Goal: Transaction & Acquisition: Purchase product/service

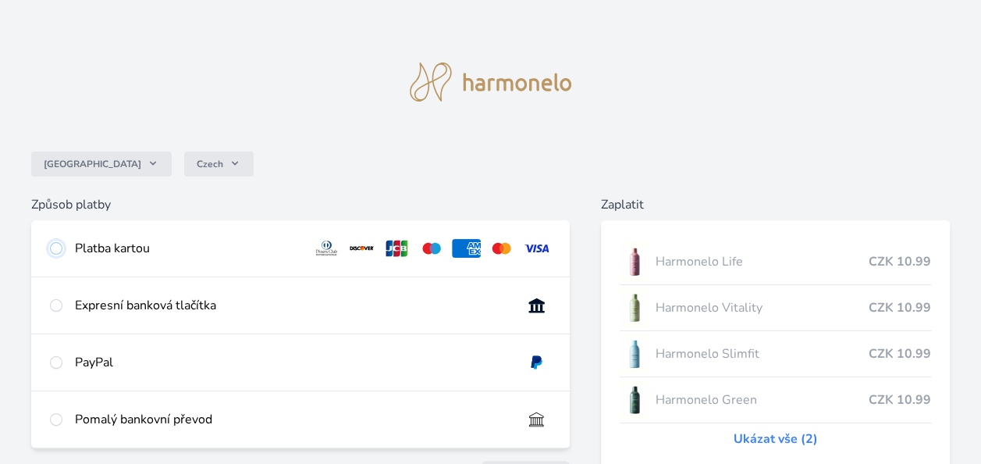
click at [53, 250] on input "radio" at bounding box center [56, 248] width 12 height 12
radio input "true"
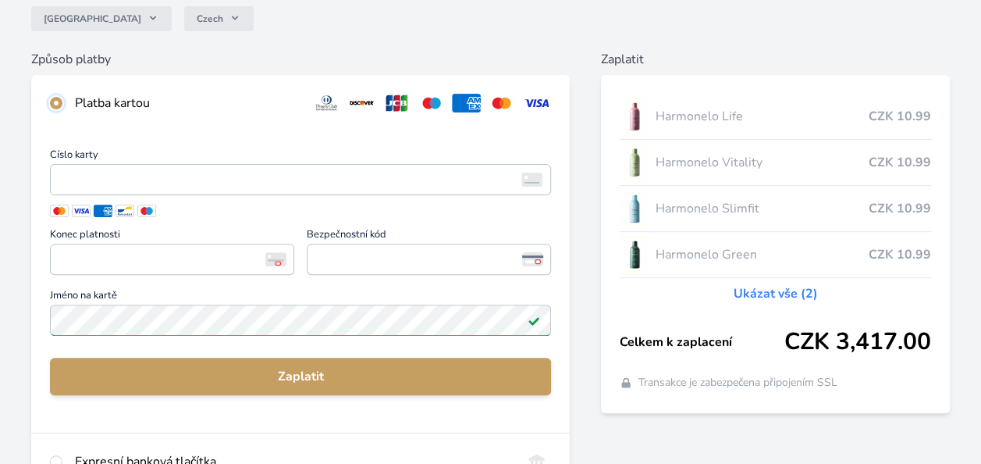
scroll to position [144, 0]
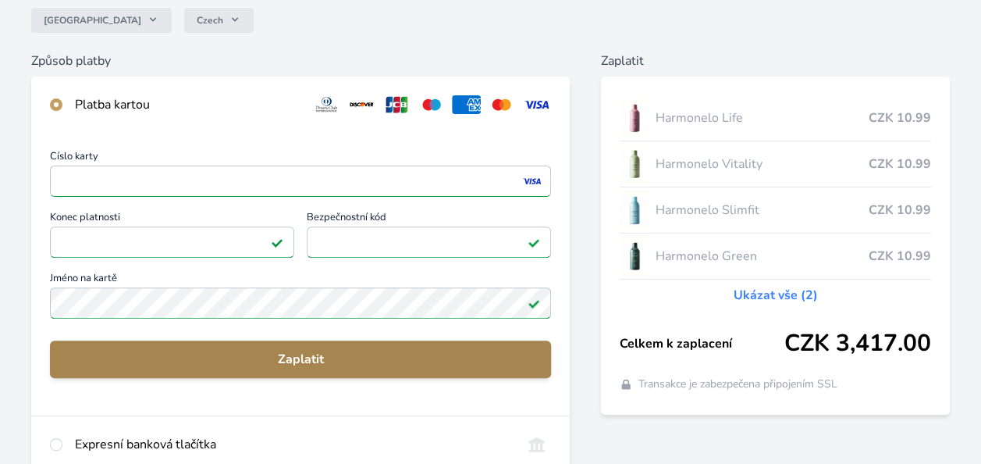
click at [361, 357] on span "Zaplatit" at bounding box center [300, 359] width 476 height 19
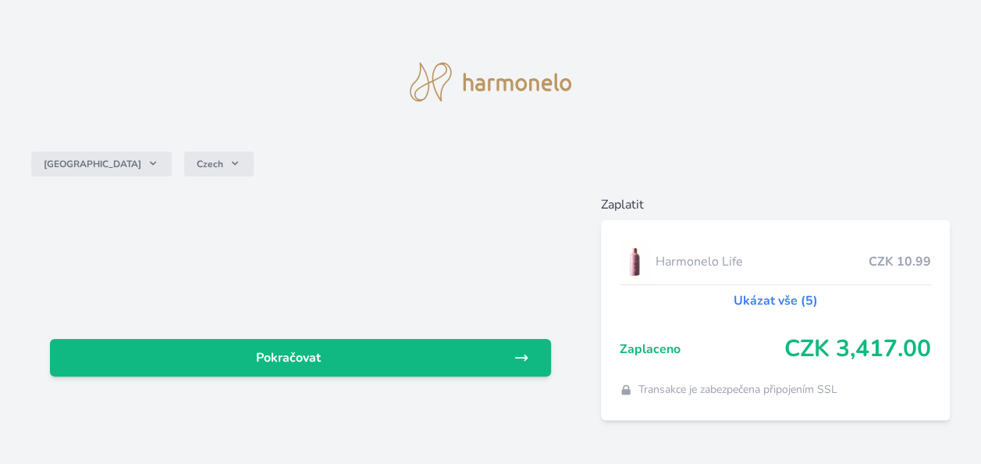
scroll to position [25, 0]
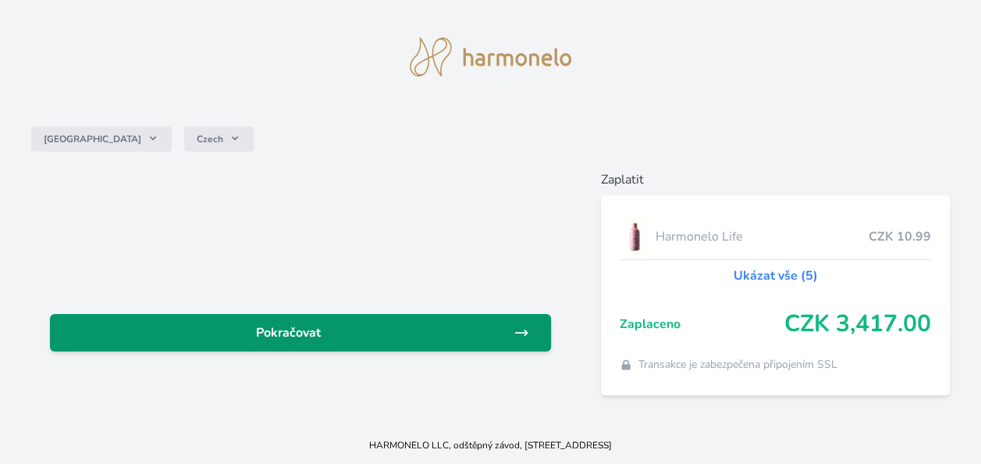
click at [261, 323] on span "Pokračovat" at bounding box center [287, 332] width 451 height 19
